Goal: Task Accomplishment & Management: Use online tool/utility

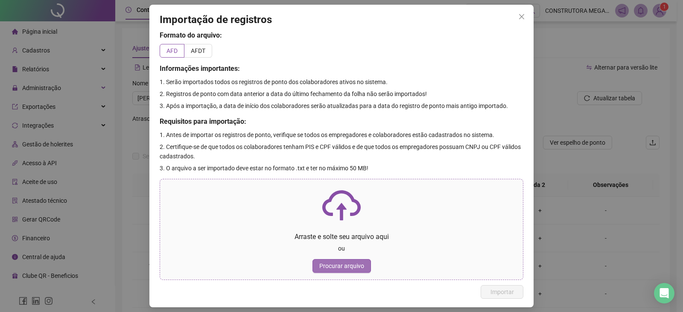
click at [332, 262] on span "Procurar arquivo" at bounding box center [342, 265] width 45 height 9
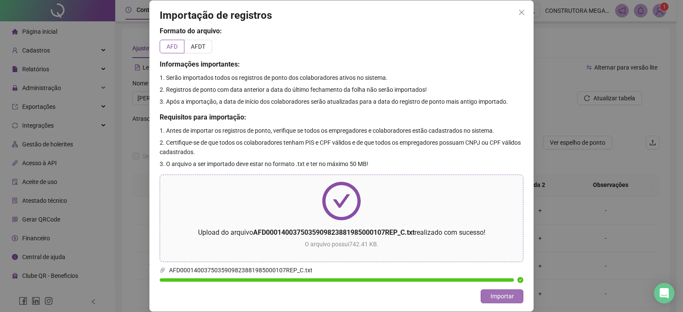
drag, startPoint x: 492, startPoint y: 297, endPoint x: 487, endPoint y: 292, distance: 7.6
click at [491, 297] on span "Importar" at bounding box center [502, 296] width 23 height 9
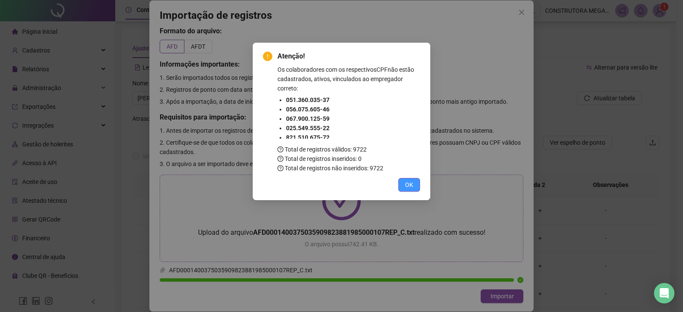
click at [411, 186] on span "OK" at bounding box center [409, 184] width 8 height 9
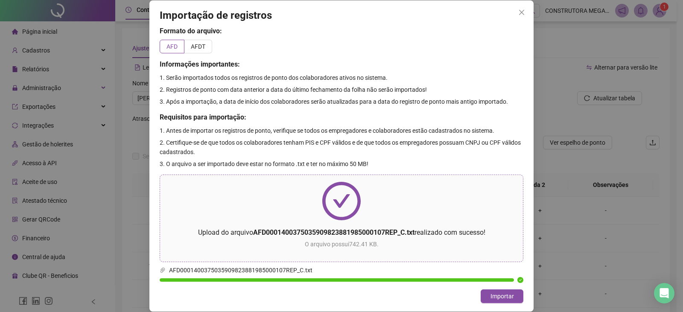
click at [520, 13] on icon "close" at bounding box center [522, 12] width 7 height 7
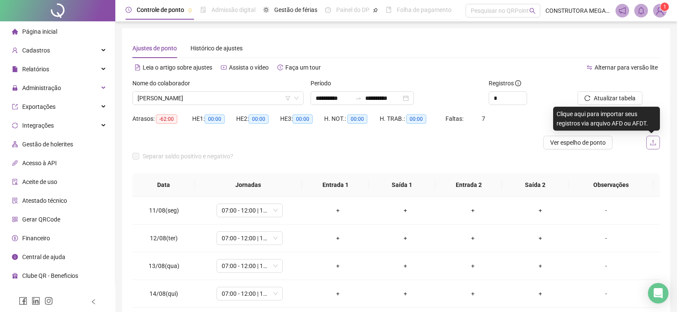
click at [654, 141] on icon "upload" at bounding box center [653, 142] width 7 height 7
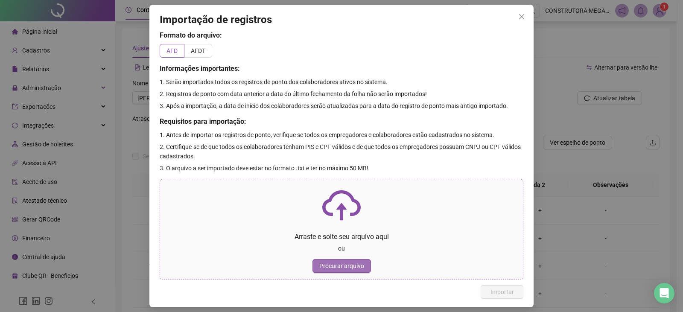
click at [335, 263] on span "Procurar arquivo" at bounding box center [342, 265] width 45 height 9
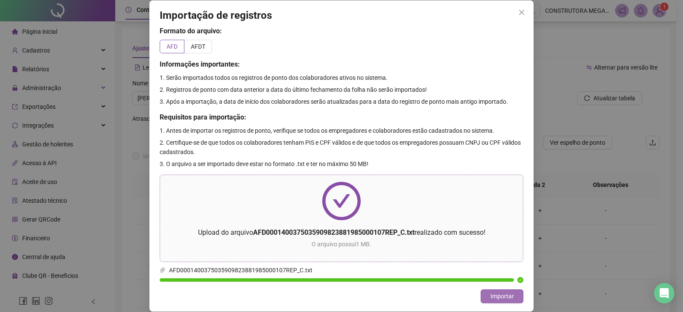
drag, startPoint x: 500, startPoint y: 298, endPoint x: 487, endPoint y: 294, distance: 13.0
click at [499, 298] on span "Importar" at bounding box center [502, 296] width 23 height 9
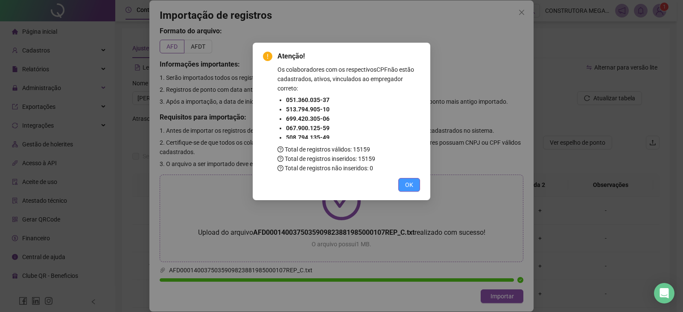
click at [418, 182] on button "OK" at bounding box center [410, 185] width 22 height 14
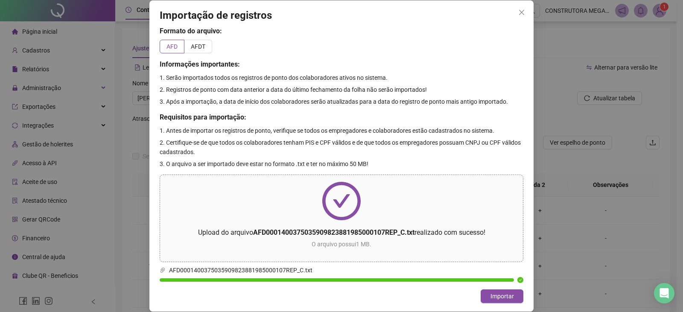
drag, startPoint x: 522, startPoint y: 12, endPoint x: 614, endPoint y: 129, distance: 148.8
click at [522, 12] on icon "close" at bounding box center [521, 12] width 5 height 5
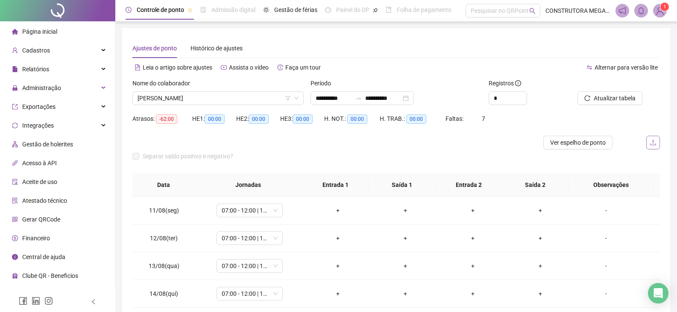
click at [652, 142] on icon "upload" at bounding box center [653, 142] width 7 height 7
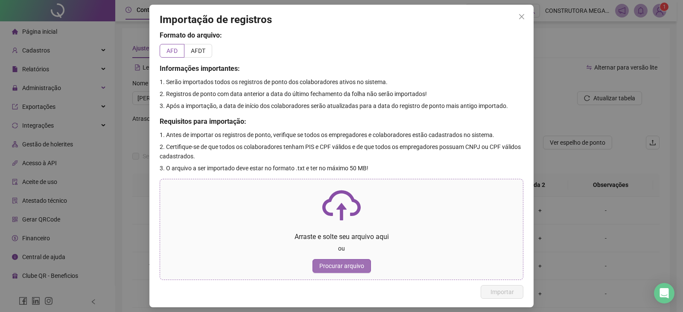
click at [334, 263] on span "Procurar arquivo" at bounding box center [342, 265] width 45 height 9
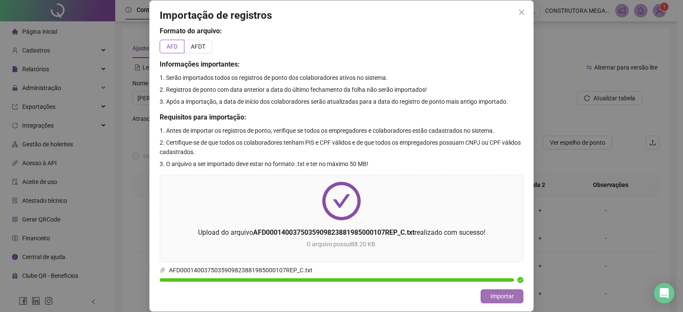
click at [495, 294] on span "Importar" at bounding box center [502, 296] width 23 height 9
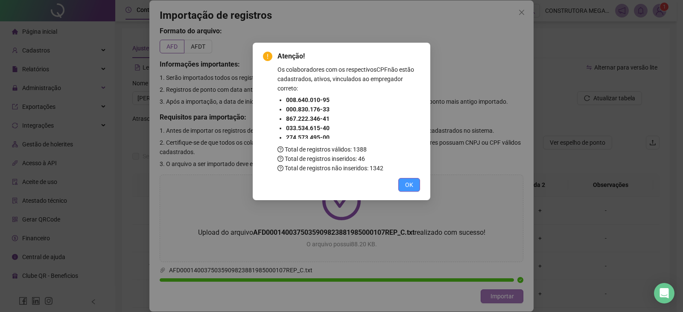
click at [409, 182] on span "OK" at bounding box center [409, 184] width 8 height 9
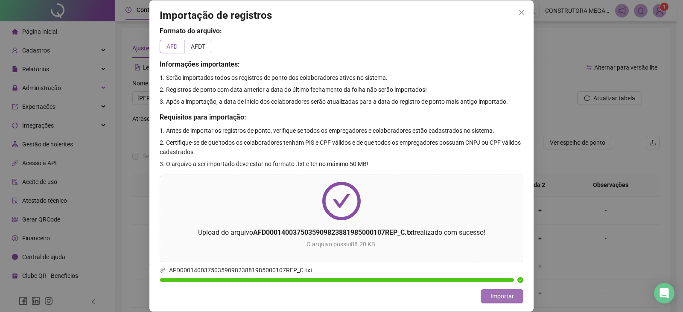
drag, startPoint x: 501, startPoint y: 298, endPoint x: 480, endPoint y: 287, distance: 23.7
click at [501, 298] on span "Importar" at bounding box center [502, 296] width 23 height 9
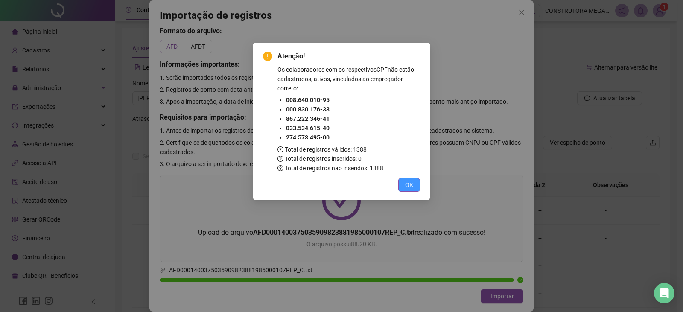
drag, startPoint x: 414, startPoint y: 181, endPoint x: 409, endPoint y: 180, distance: 4.8
click at [413, 181] on button "OK" at bounding box center [410, 185] width 22 height 14
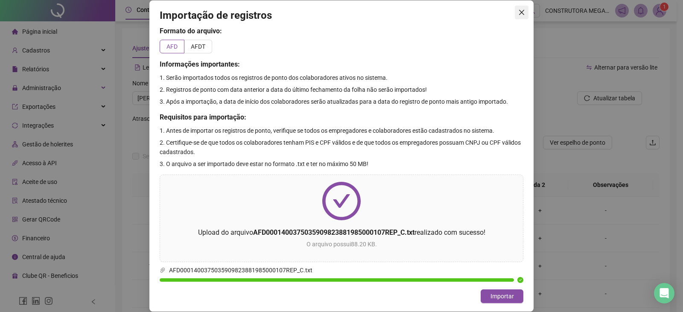
click at [522, 11] on icon "close" at bounding box center [522, 12] width 7 height 7
